Goal: Task Accomplishment & Management: Use online tool/utility

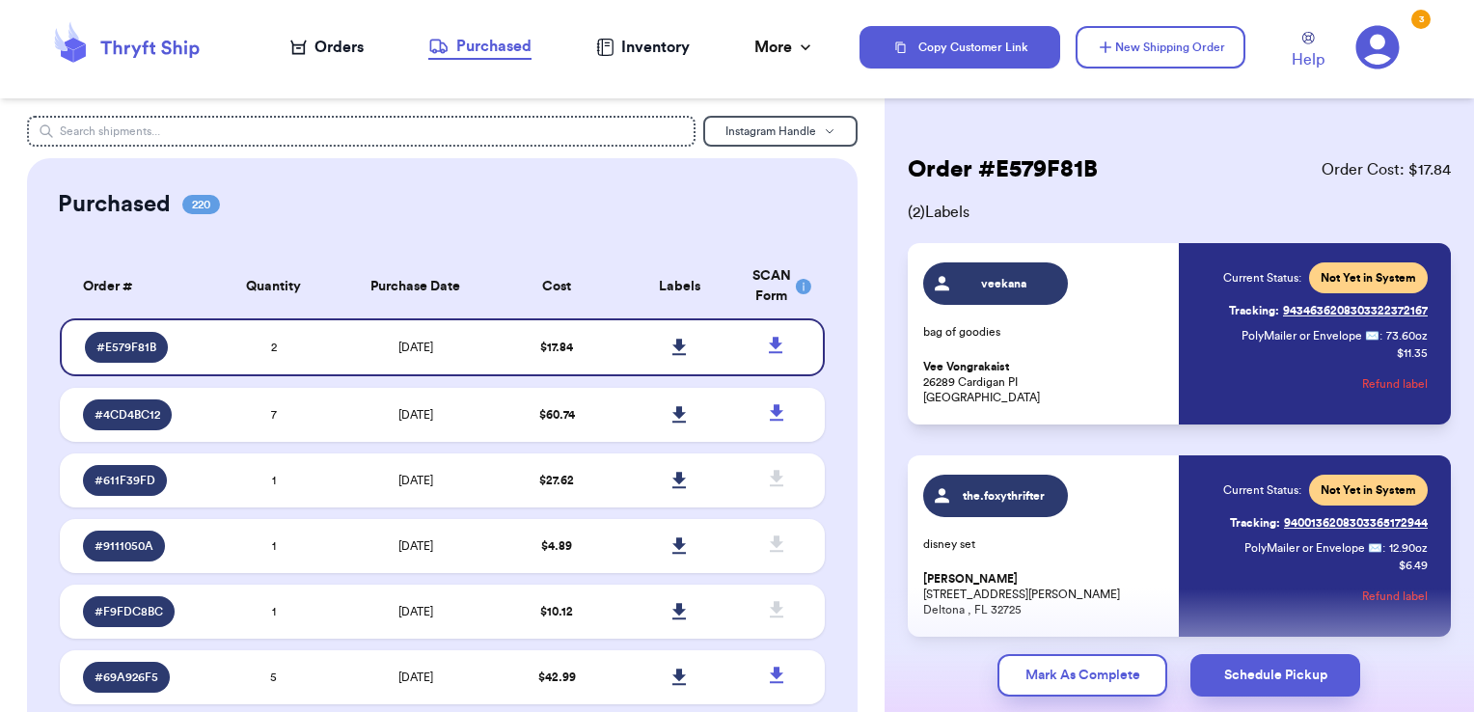
click at [367, 48] on nav "Orders Purchased Inventory More Stats Completed Orders" at bounding box center [553, 47] width 615 height 64
click at [340, 43] on div "Orders" at bounding box center [326, 47] width 73 height 23
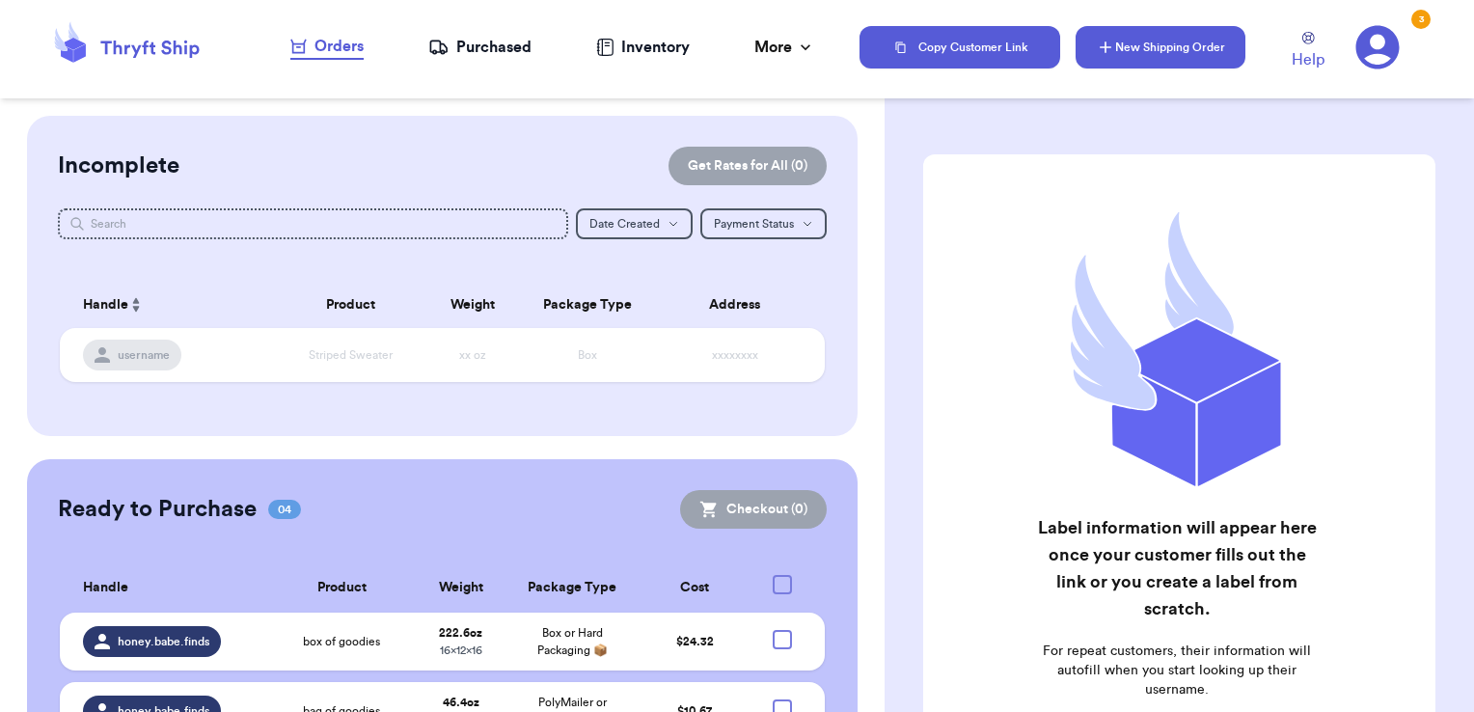
click at [1108, 46] on icon "button" at bounding box center [1106, 47] width 12 height 12
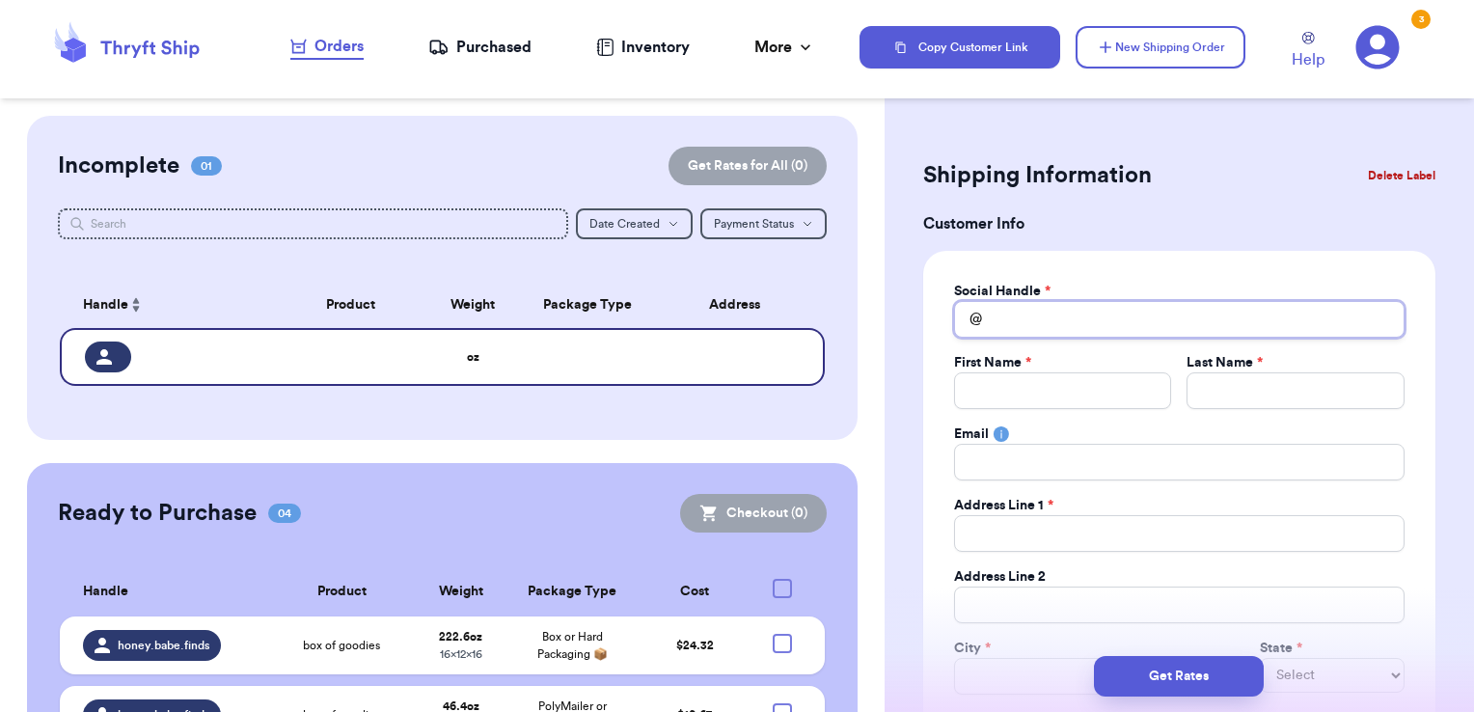
click at [1043, 315] on input "Total Amount Paid" at bounding box center [1179, 319] width 451 height 37
type input "m"
type input "mo"
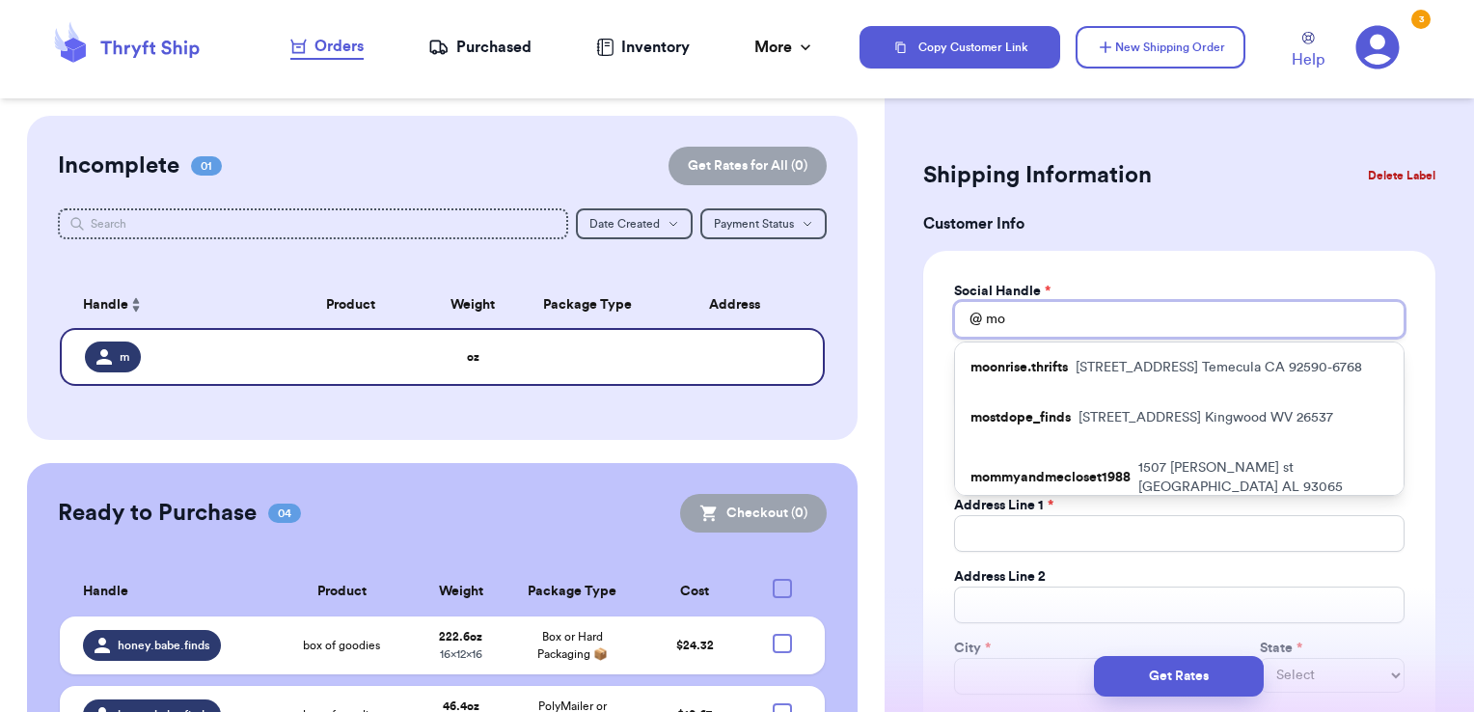
type input "m"
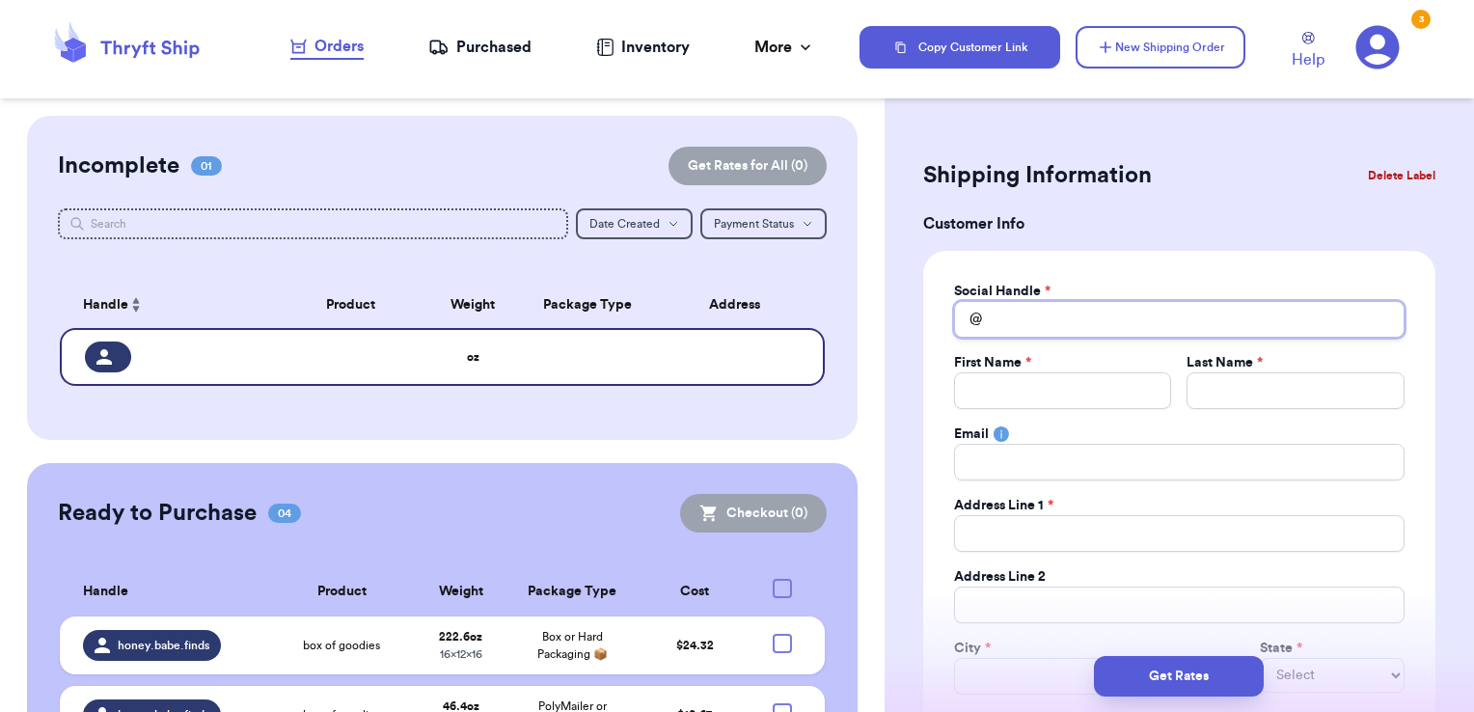
type input "a"
type input "am"
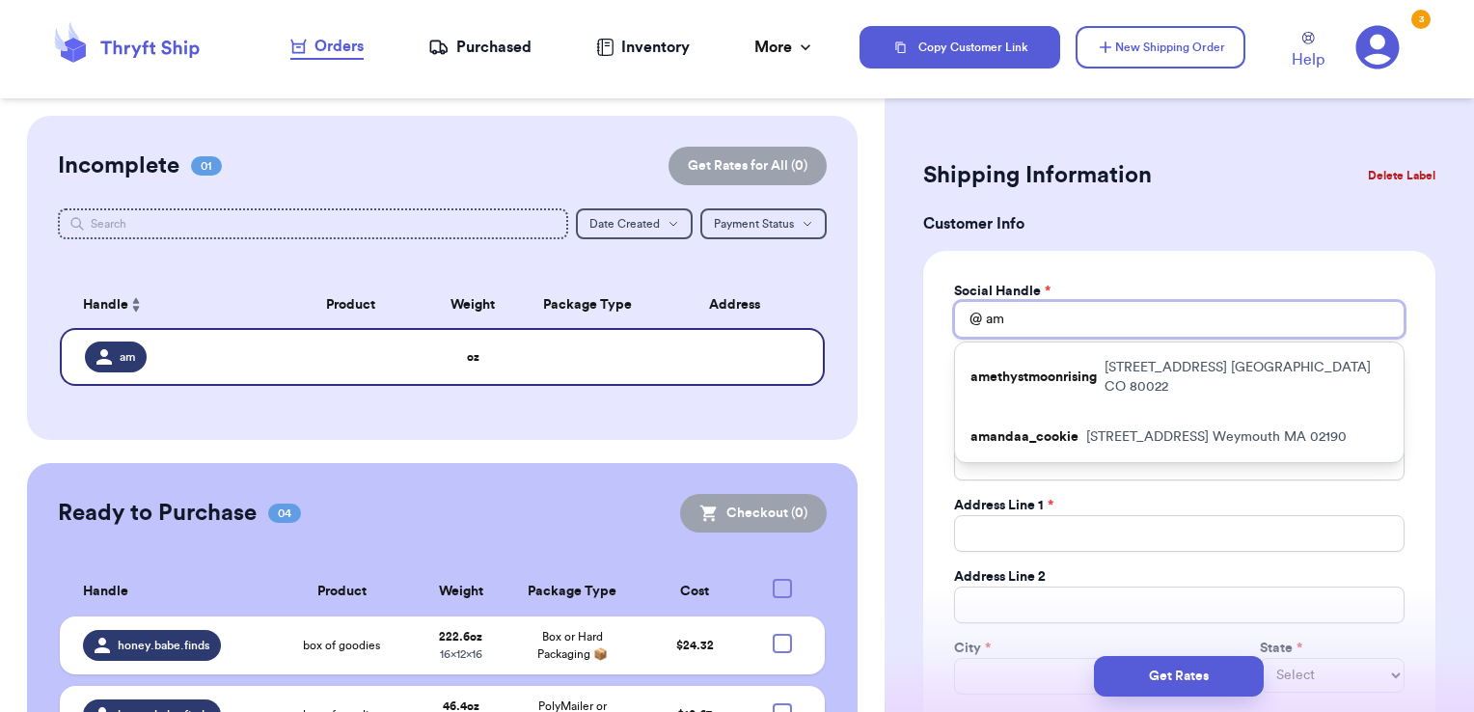
type input "a"
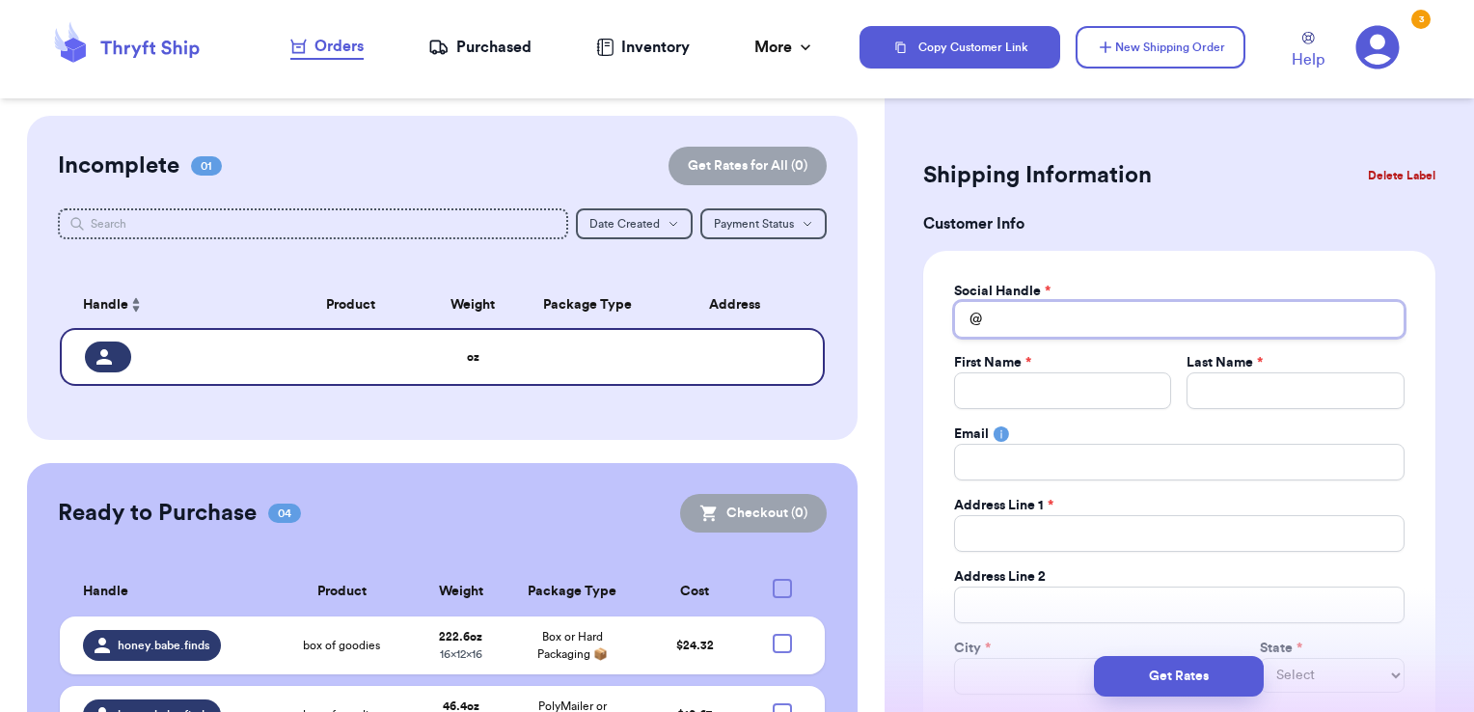
type input "m"
type input "mo"
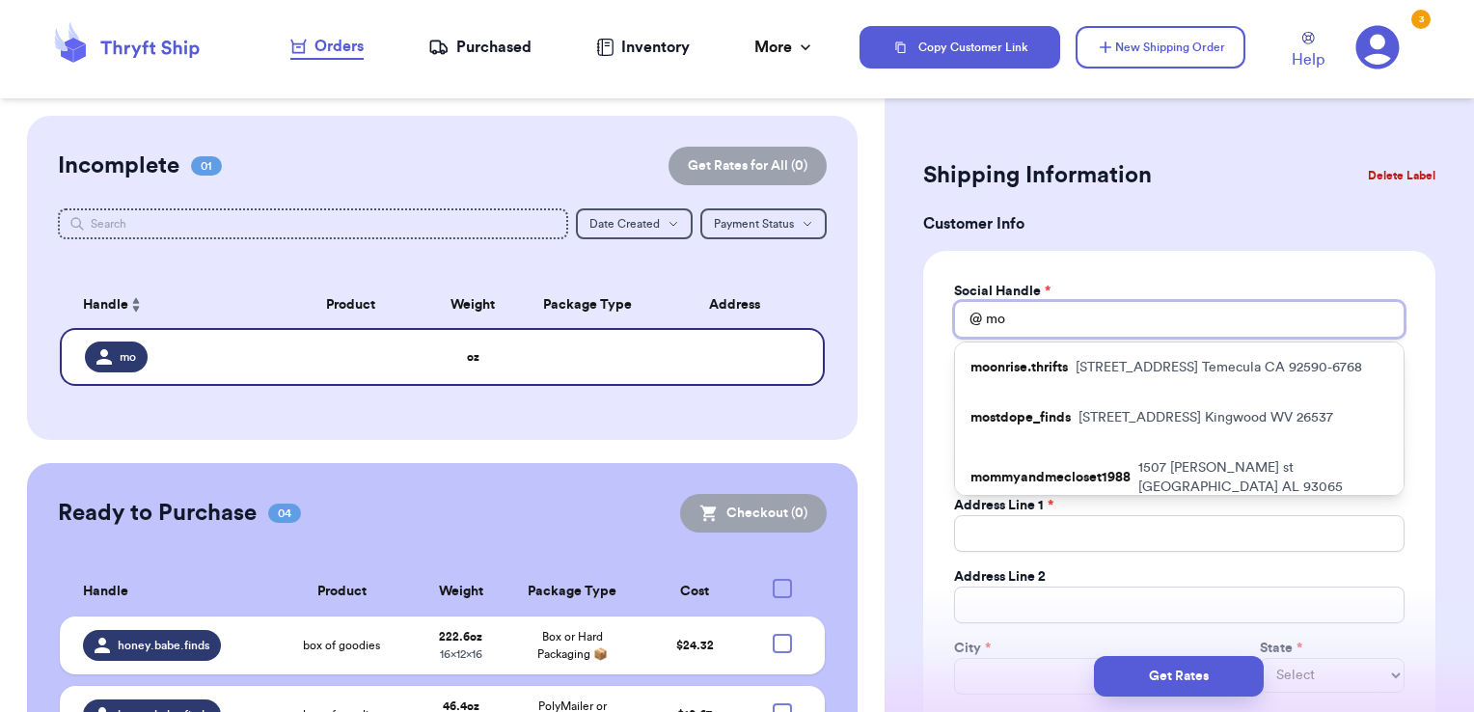
type input "mod"
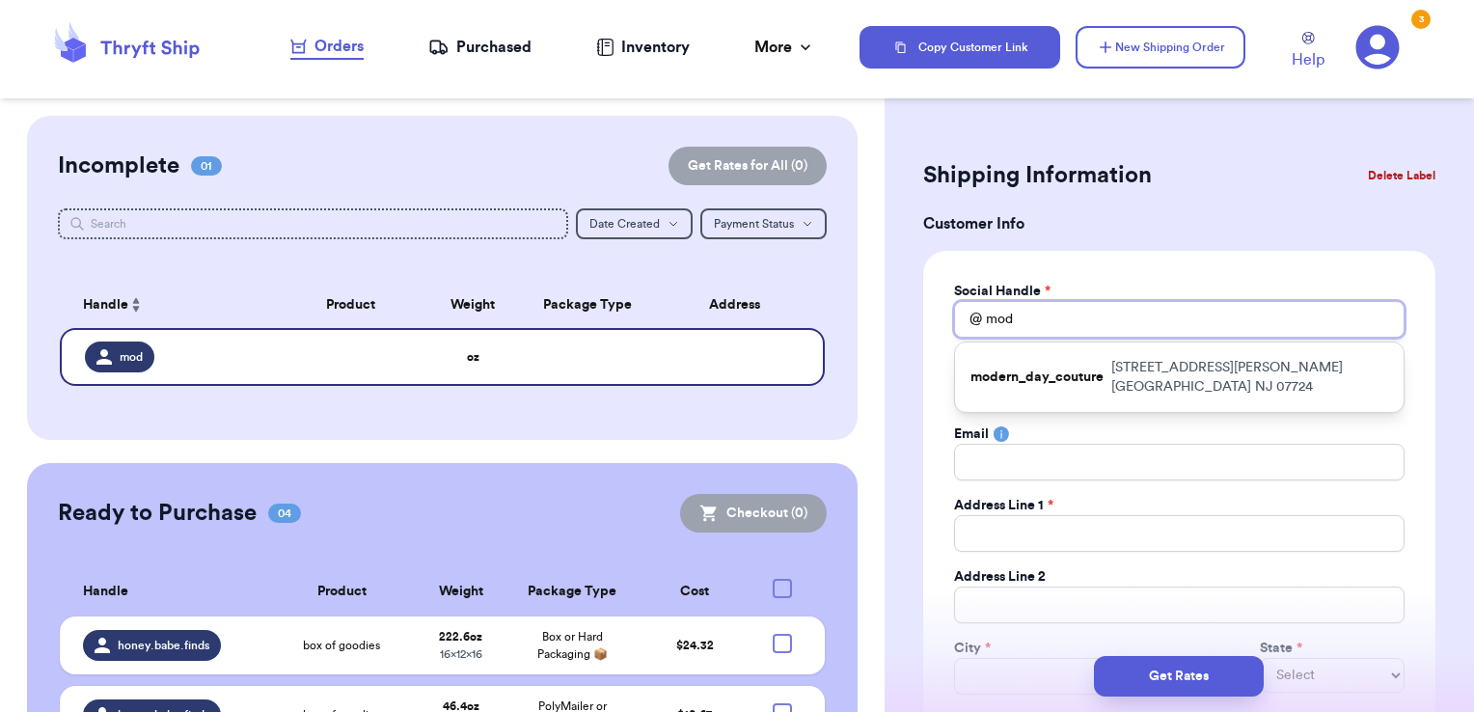
type input "mode"
type input "moder"
type input "modern"
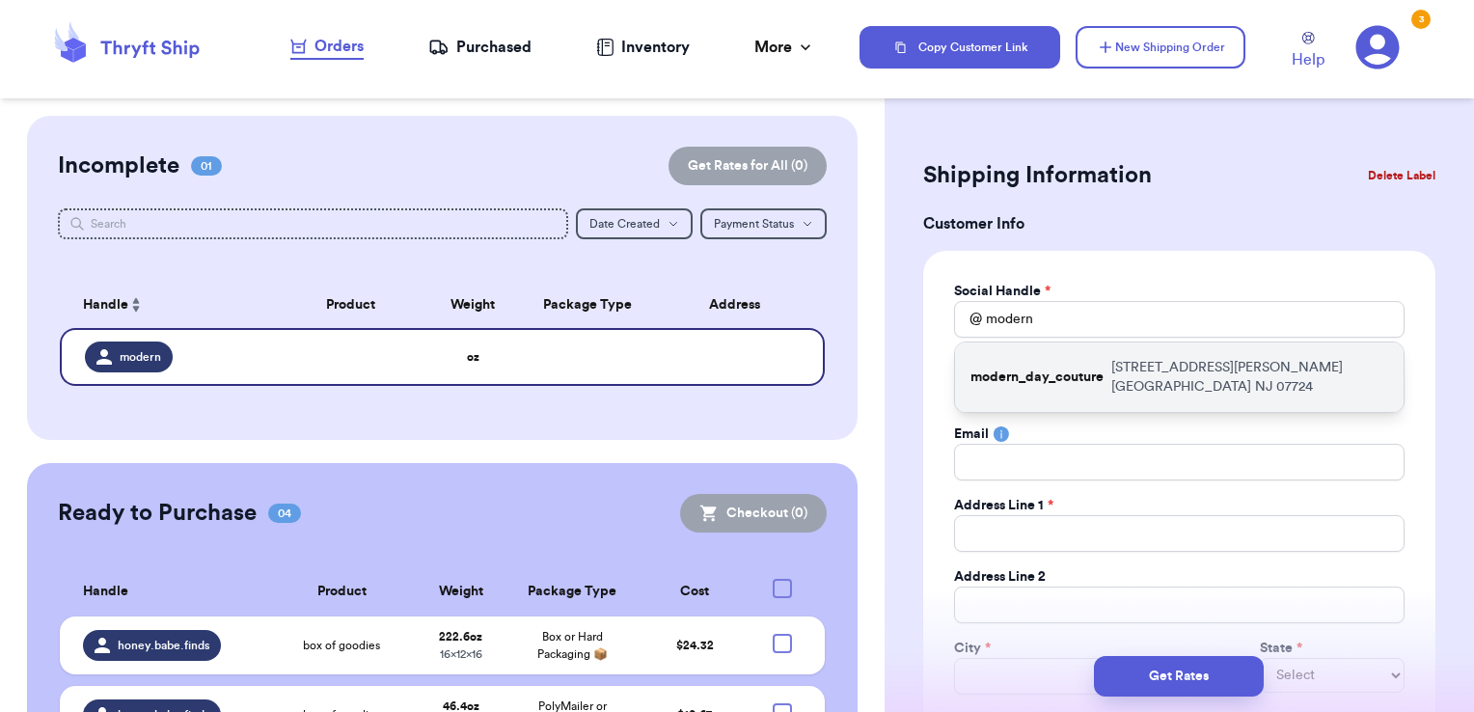
click at [1263, 360] on p "[STREET_ADDRESS][PERSON_NAME]" at bounding box center [1249, 377] width 277 height 39
type input "modern_day_couture"
type input "[PERSON_NAME]"
type input "[STREET_ADDRESS][PERSON_NAME]"
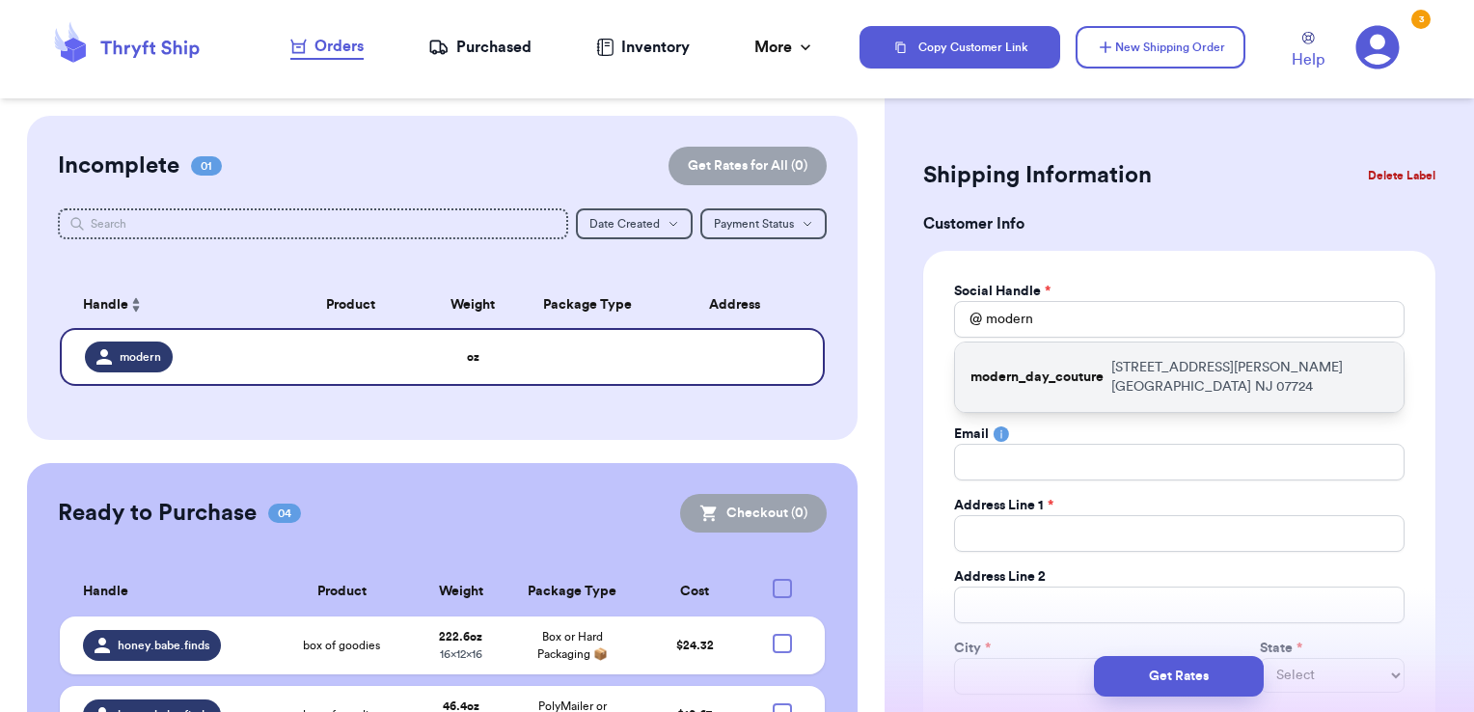
type input "[GEOGRAPHIC_DATA]"
select select "NJ"
type input "07724"
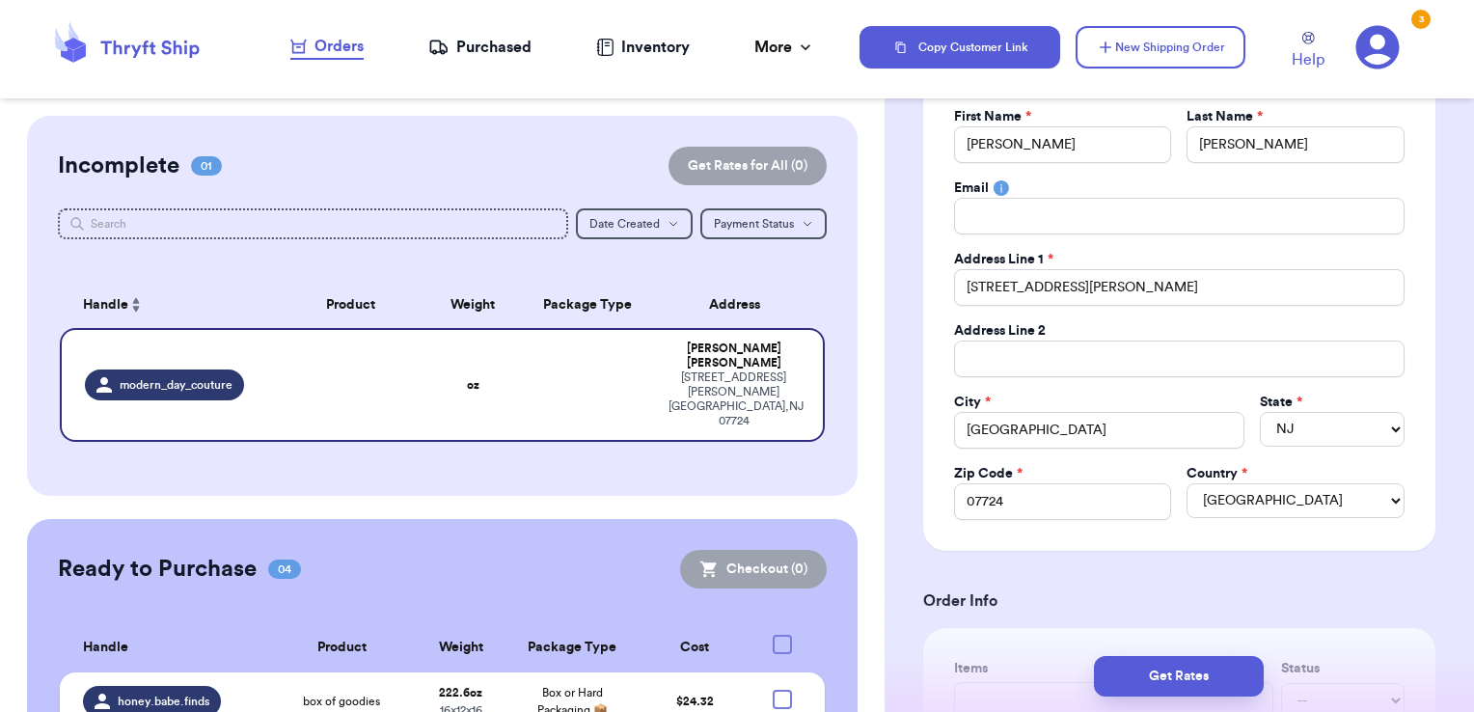
scroll to position [386, 0]
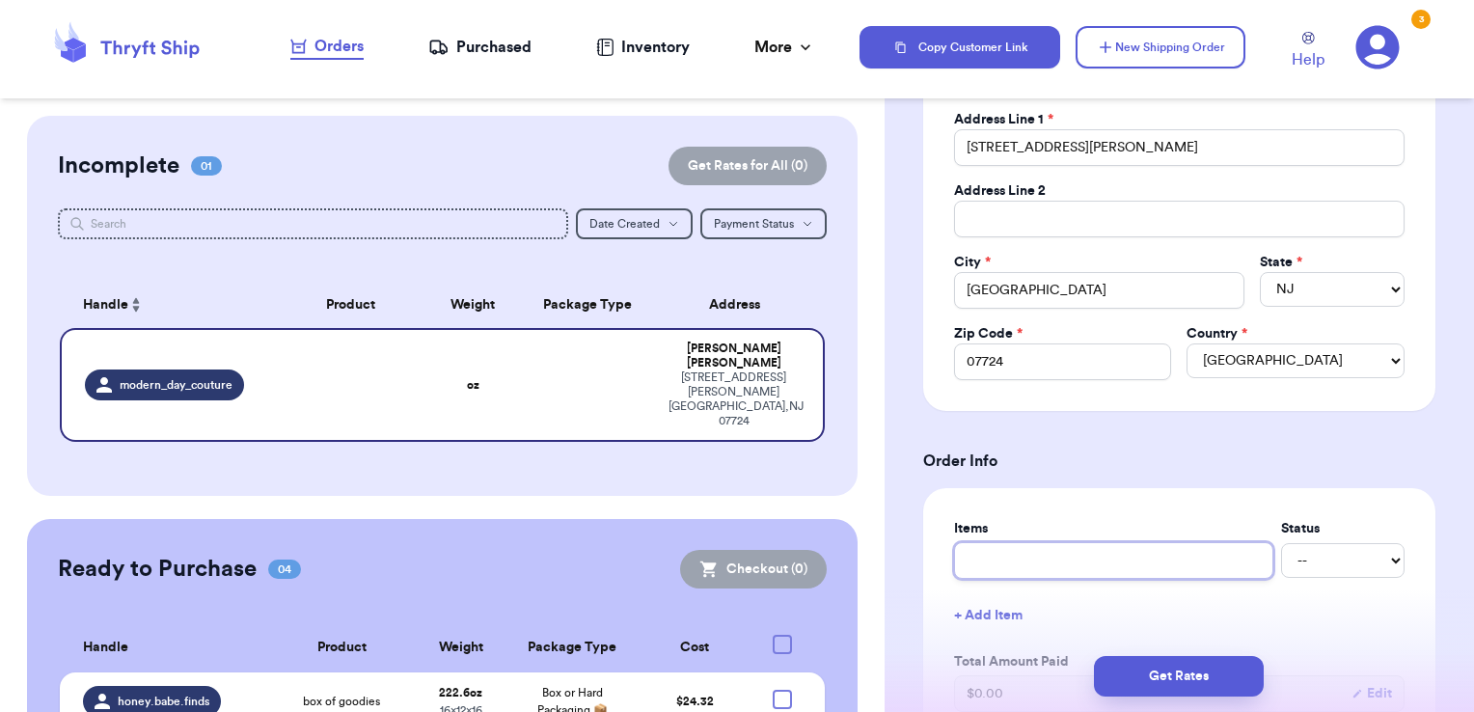
click at [1202, 562] on input "text" at bounding box center [1113, 560] width 319 height 37
type input "b"
type input "ba"
type input "bag of goodies"
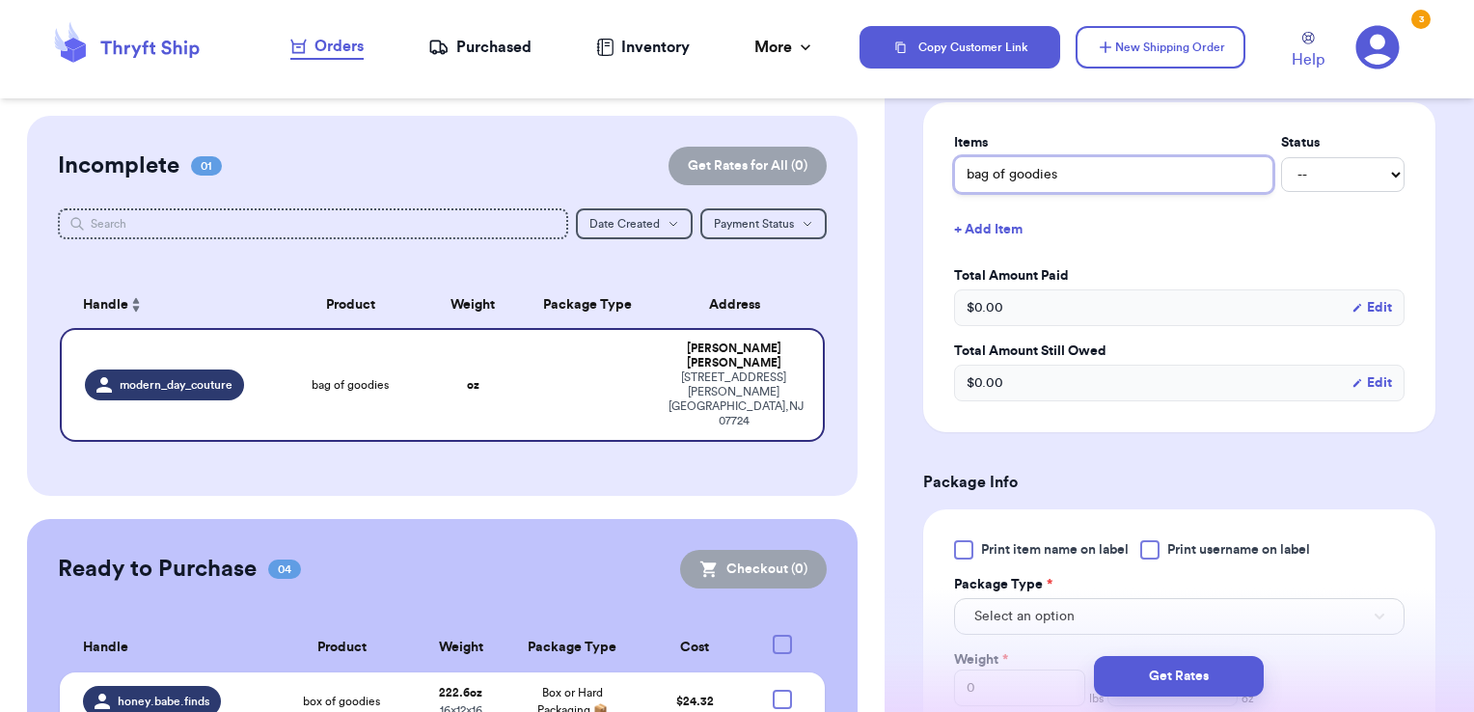
scroll to position [965, 0]
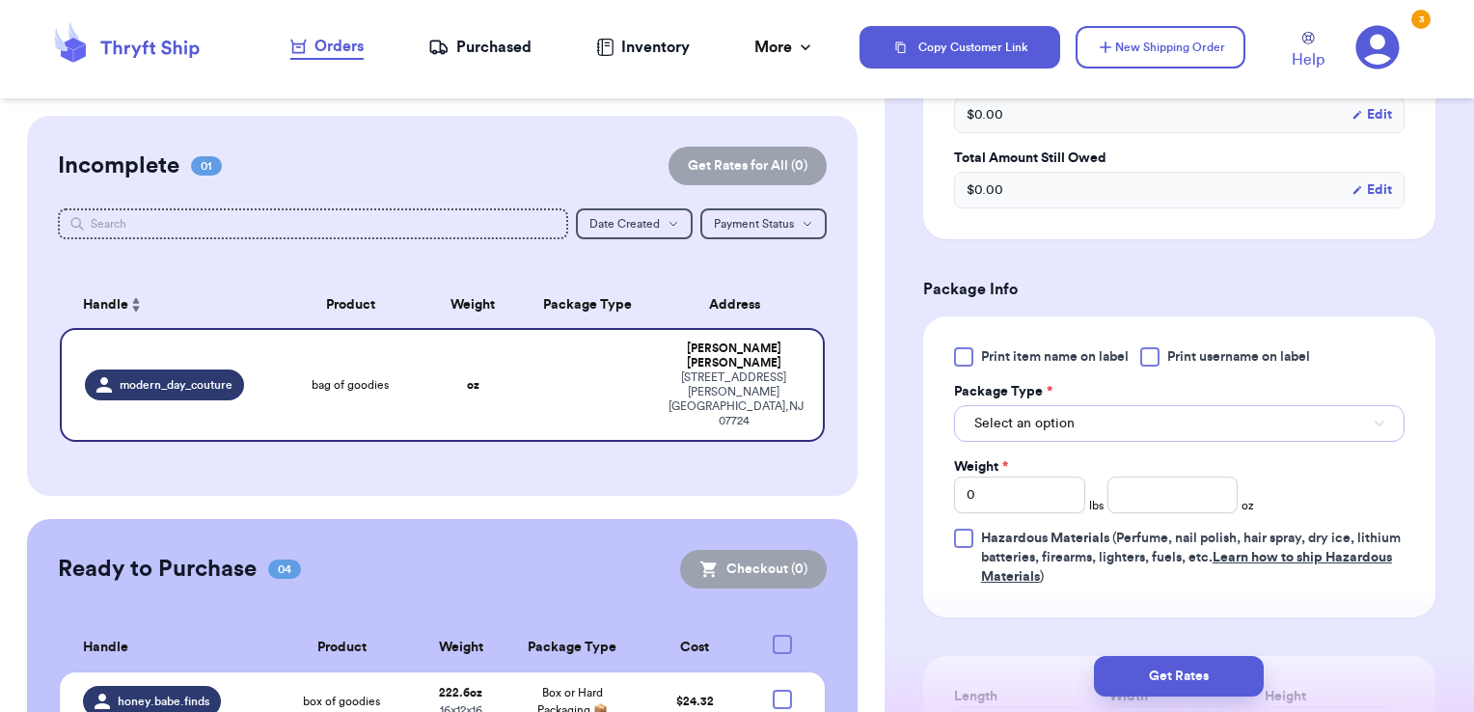
click at [1089, 423] on button "Select an option" at bounding box center [1179, 423] width 451 height 37
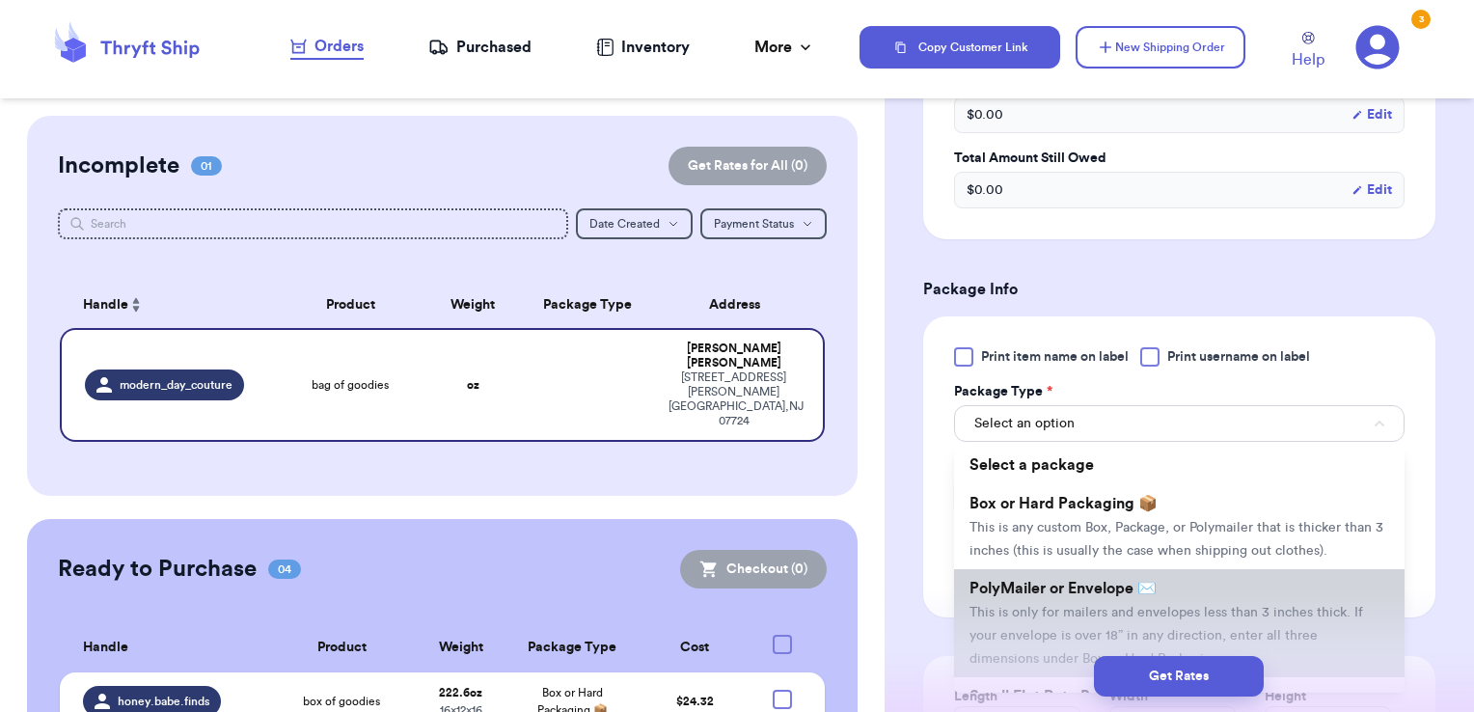
click at [1043, 627] on span "This is only for mailers and envelopes less than 3 inches thick. If your envelo…" at bounding box center [1167, 636] width 394 height 60
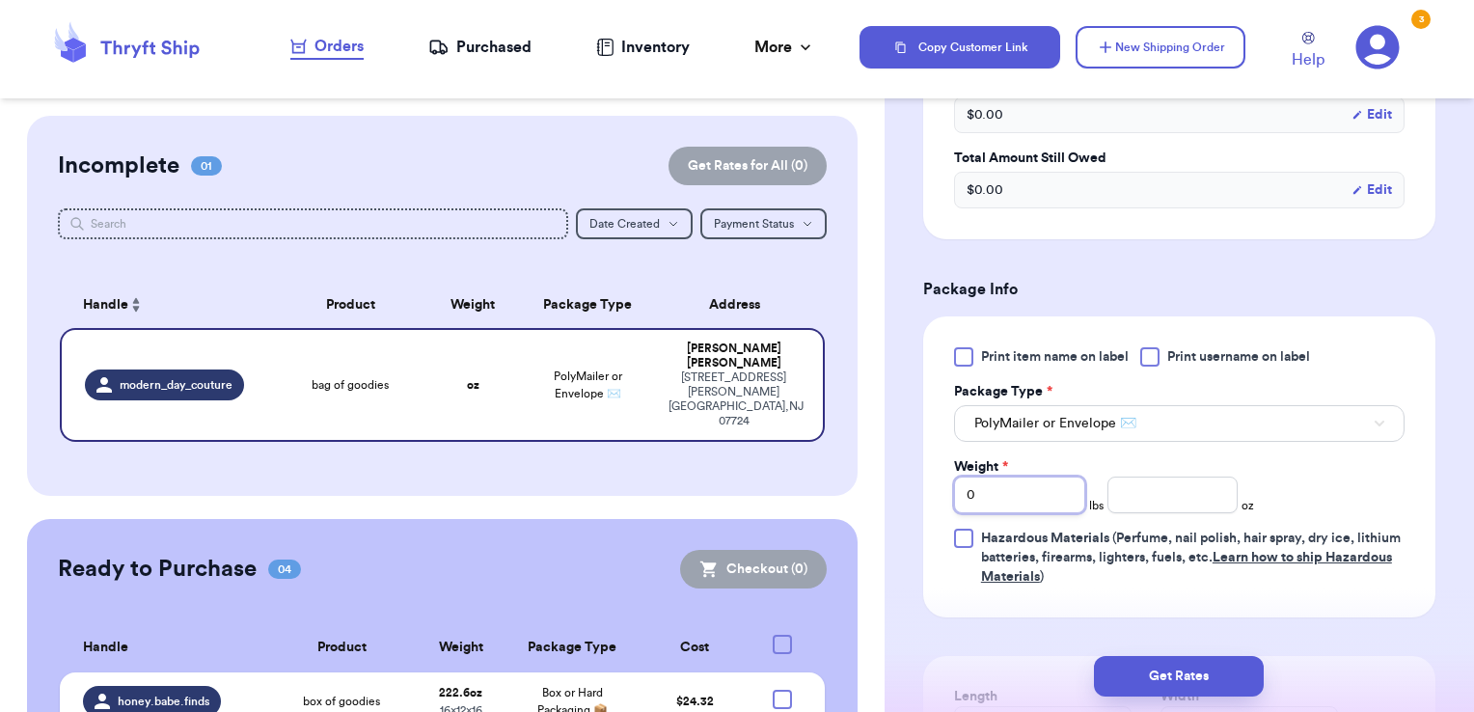
click at [1012, 506] on input "0" at bounding box center [1019, 495] width 131 height 37
type input "5"
click at [1167, 490] on input "number" at bounding box center [1173, 495] width 131 height 37
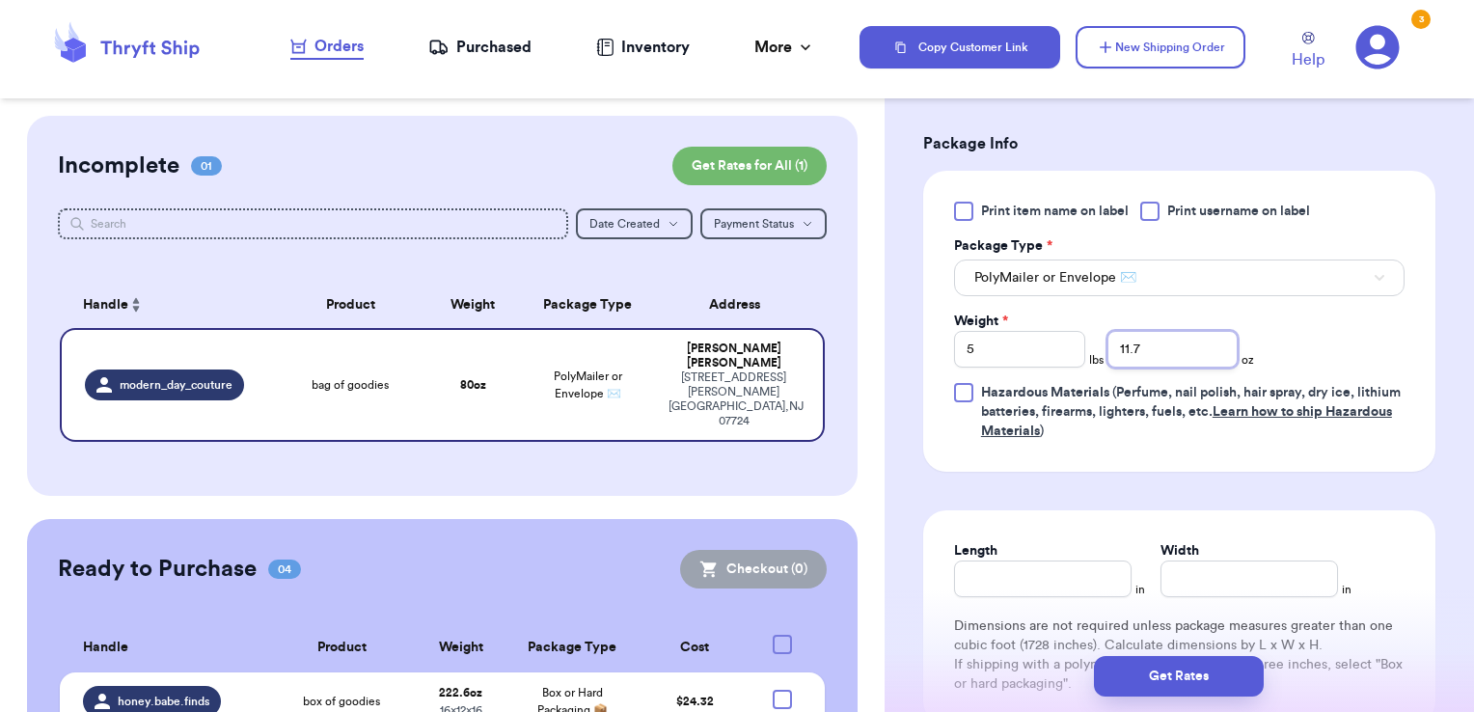
scroll to position [1254, 0]
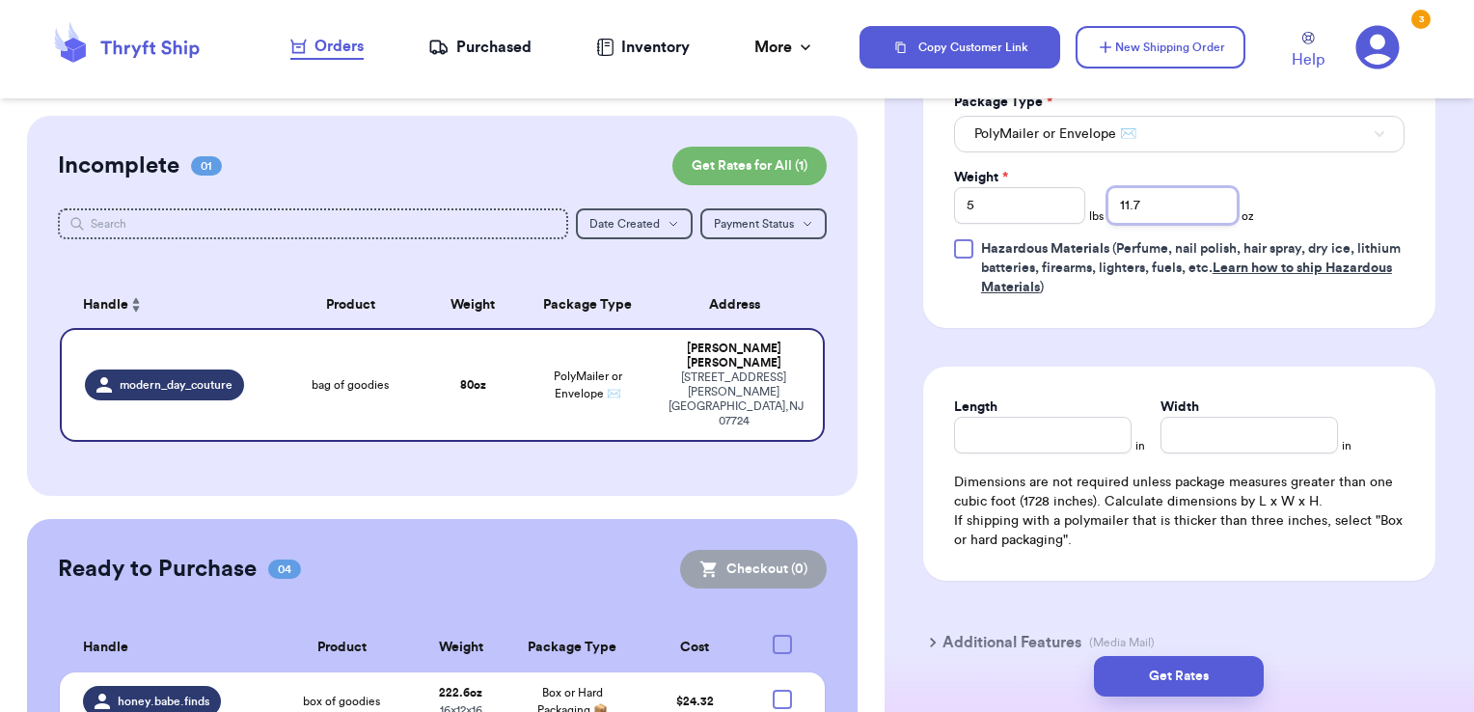
type input "11.7"
click at [1067, 430] on input "Length" at bounding box center [1043, 435] width 178 height 37
type input "15"
click at [1190, 434] on input "Width *" at bounding box center [1250, 435] width 178 height 37
type input "13"
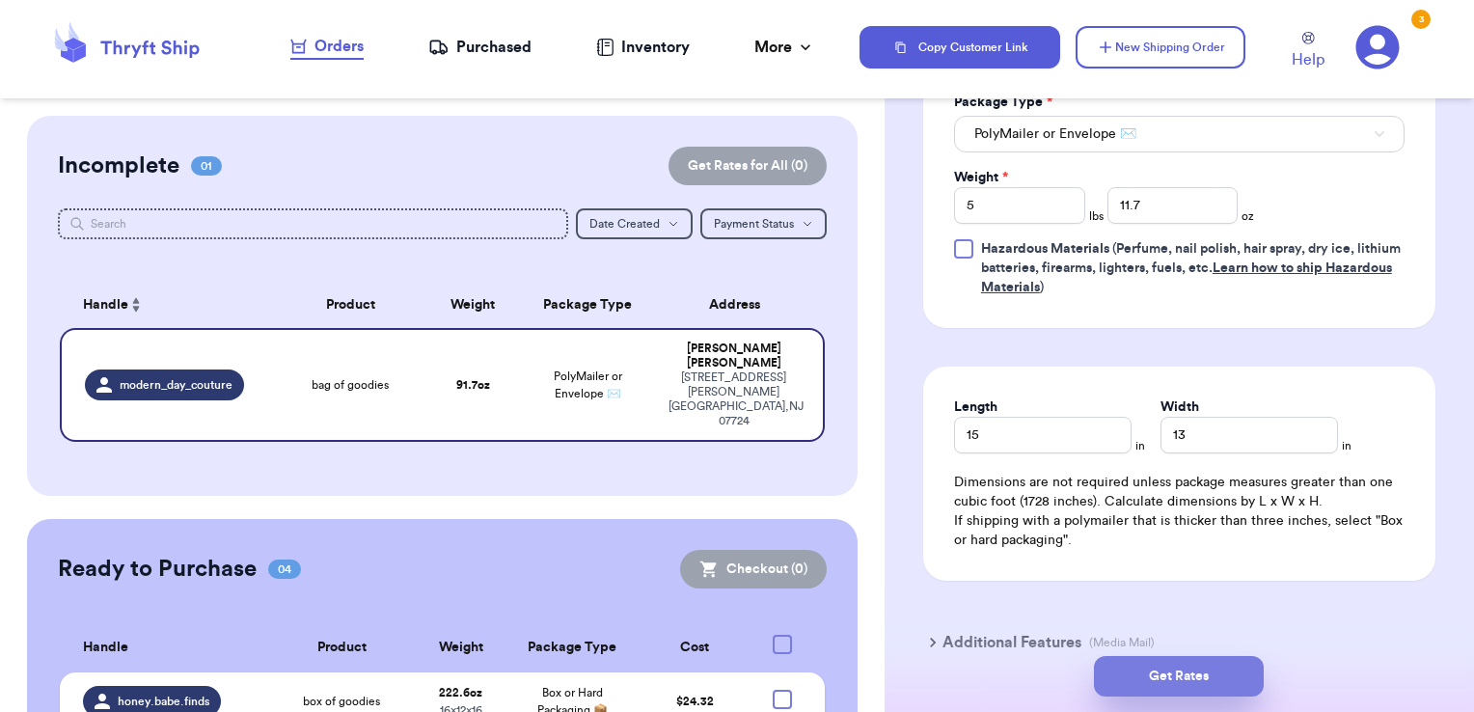
click at [1237, 673] on button "Get Rates" at bounding box center [1179, 676] width 170 height 41
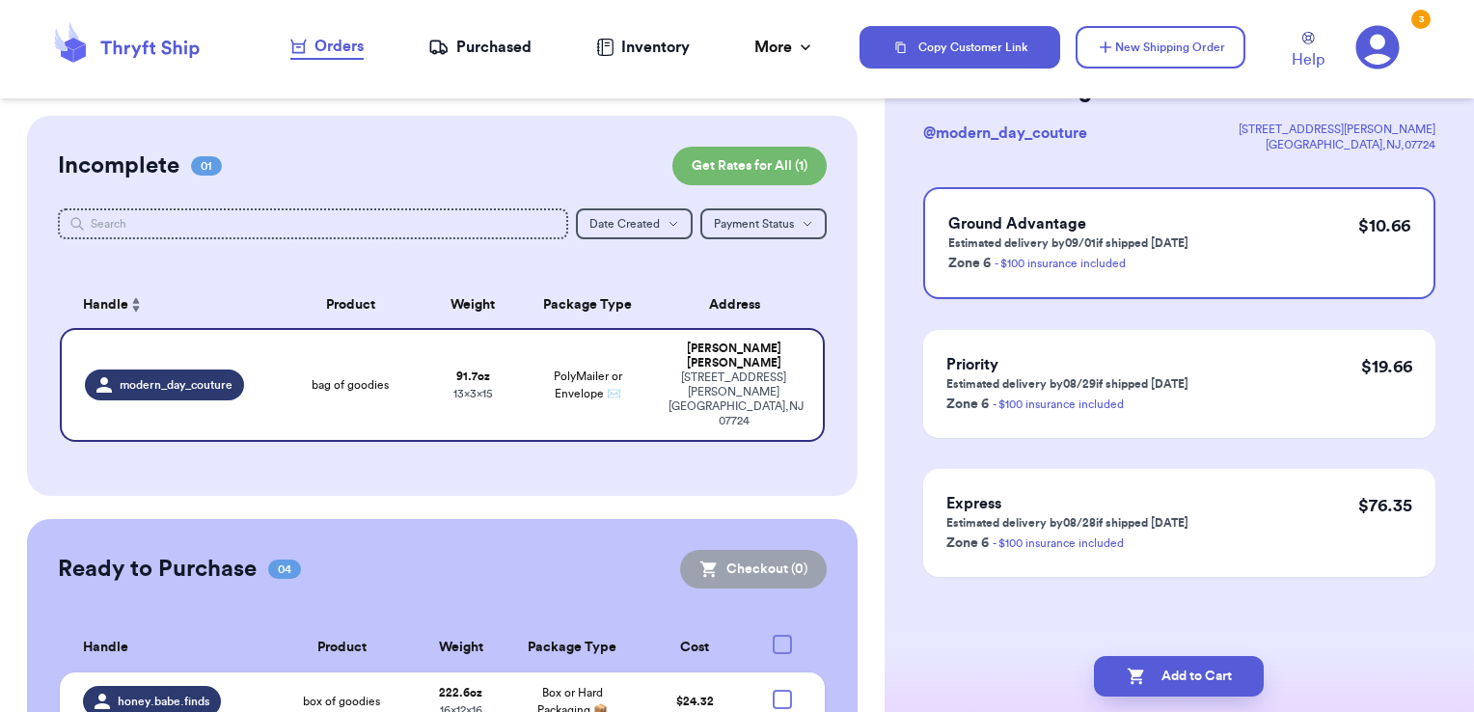
scroll to position [0, 0]
